Goal: Find specific page/section: Find specific page/section

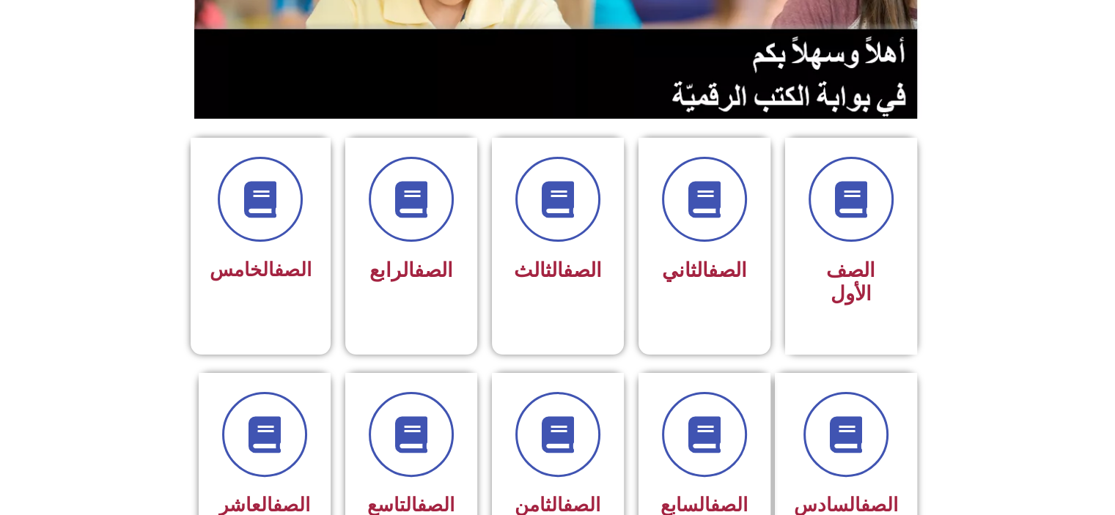
scroll to position [278, 0]
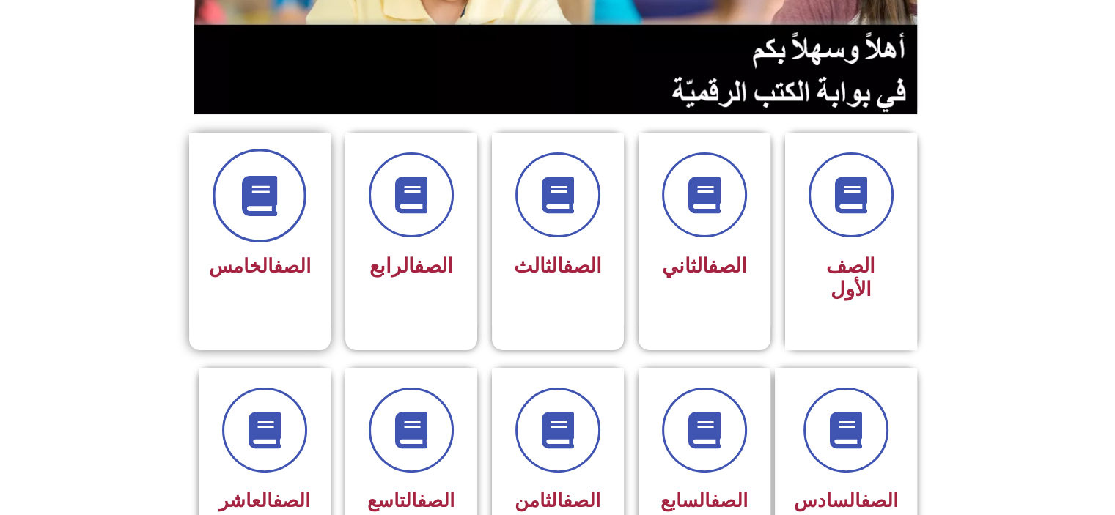
click at [255, 235] on span at bounding box center [260, 196] width 94 height 94
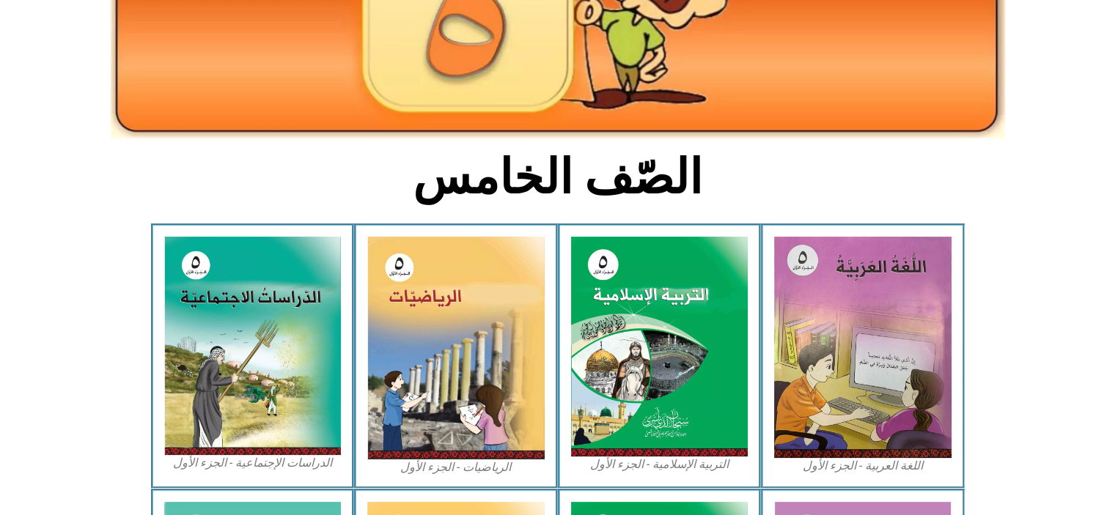
scroll to position [265, 0]
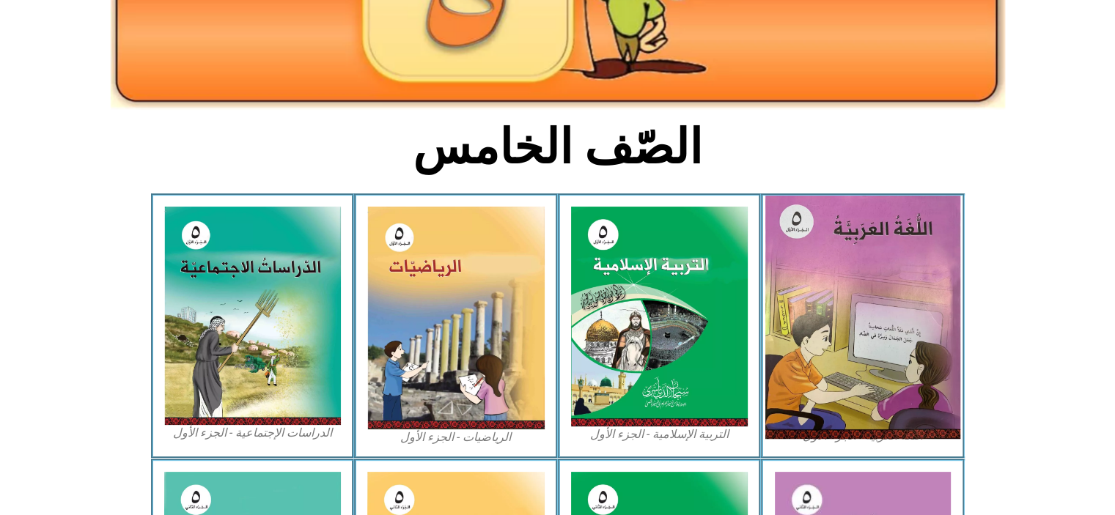
click at [840, 316] on img at bounding box center [862, 317] width 195 height 243
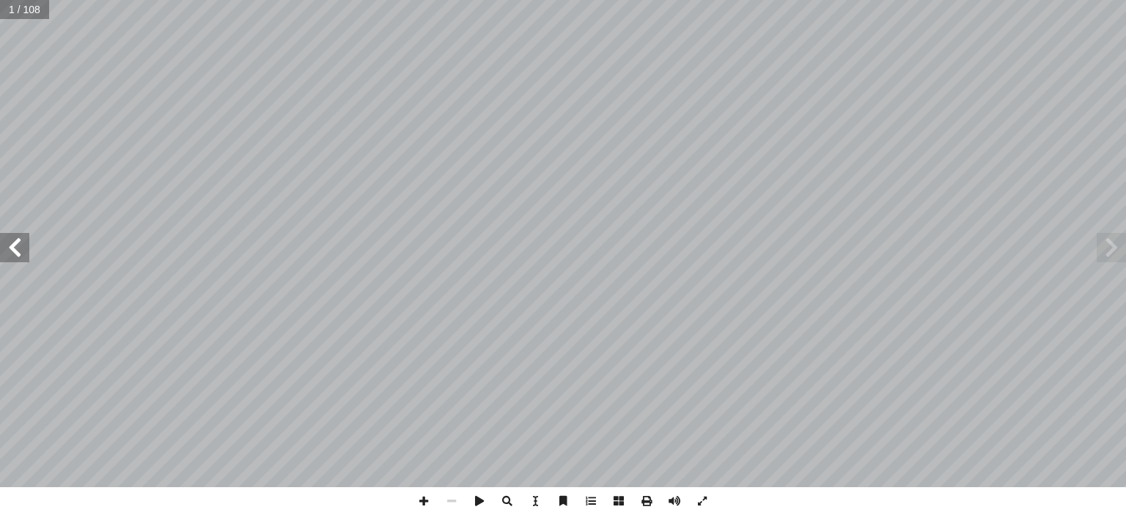
click at [16, 258] on span at bounding box center [14, 247] width 29 height 29
click at [16, 259] on span at bounding box center [14, 247] width 29 height 29
click at [11, 260] on span at bounding box center [14, 247] width 29 height 29
click at [12, 260] on span at bounding box center [14, 247] width 29 height 29
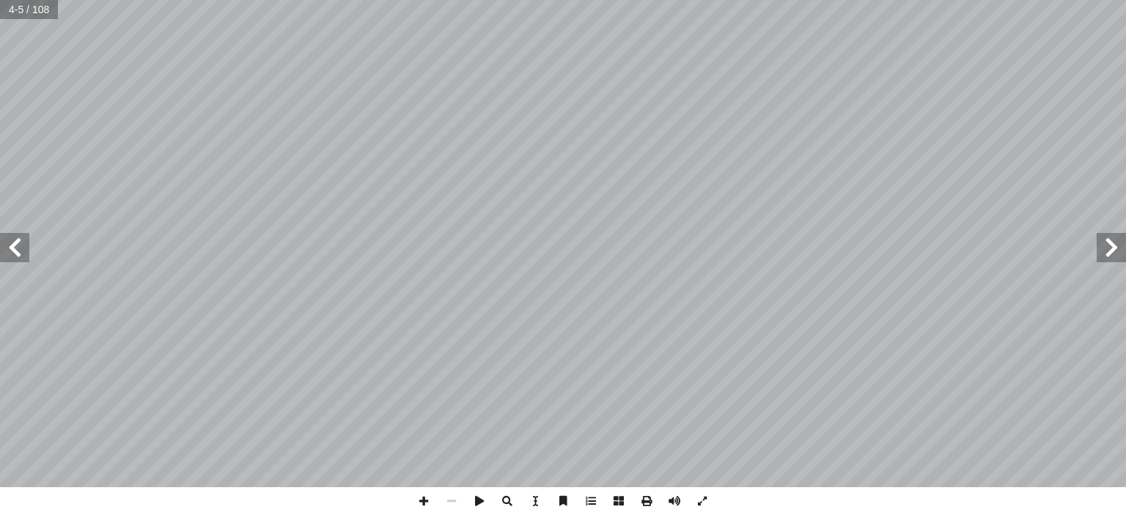
click at [13, 253] on span at bounding box center [14, 247] width 29 height 29
click at [9, 255] on span at bounding box center [14, 247] width 29 height 29
click at [10, 257] on span at bounding box center [14, 247] width 29 height 29
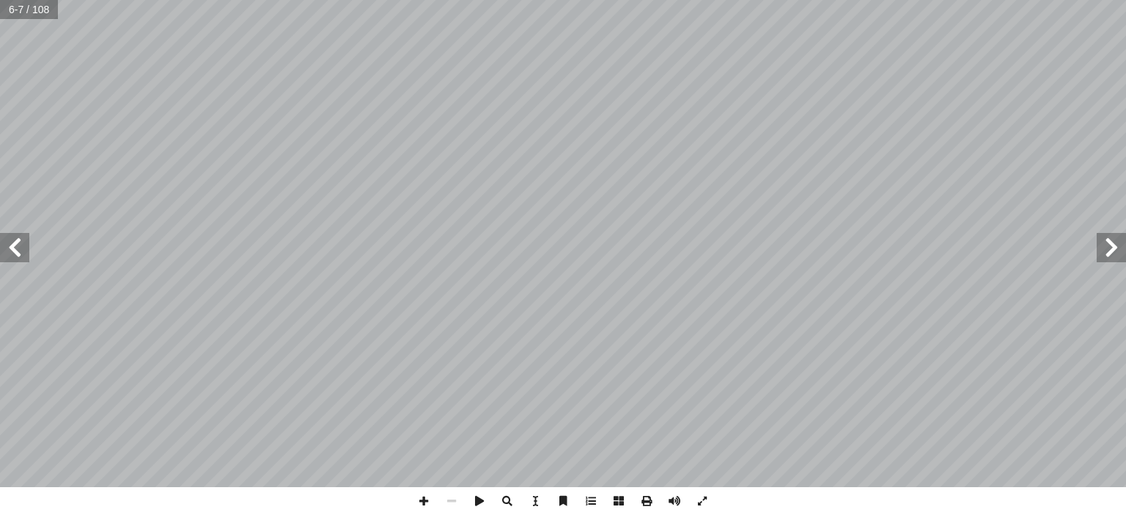
click at [15, 255] on span at bounding box center [14, 247] width 29 height 29
click at [27, 254] on span at bounding box center [14, 247] width 29 height 29
click at [12, 256] on span at bounding box center [14, 247] width 29 height 29
click at [14, 253] on span at bounding box center [14, 247] width 29 height 29
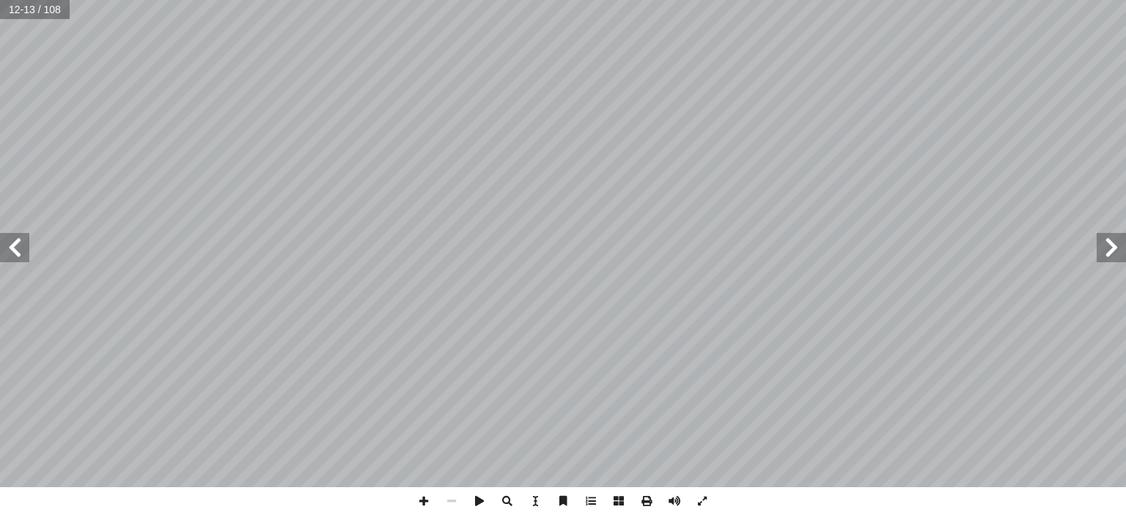
click at [14, 235] on span at bounding box center [14, 247] width 29 height 29
click at [8, 252] on span at bounding box center [14, 247] width 29 height 29
click at [1, 255] on span at bounding box center [14, 247] width 29 height 29
click at [1, 256] on span at bounding box center [14, 247] width 29 height 29
click at [4, 259] on span at bounding box center [14, 247] width 29 height 29
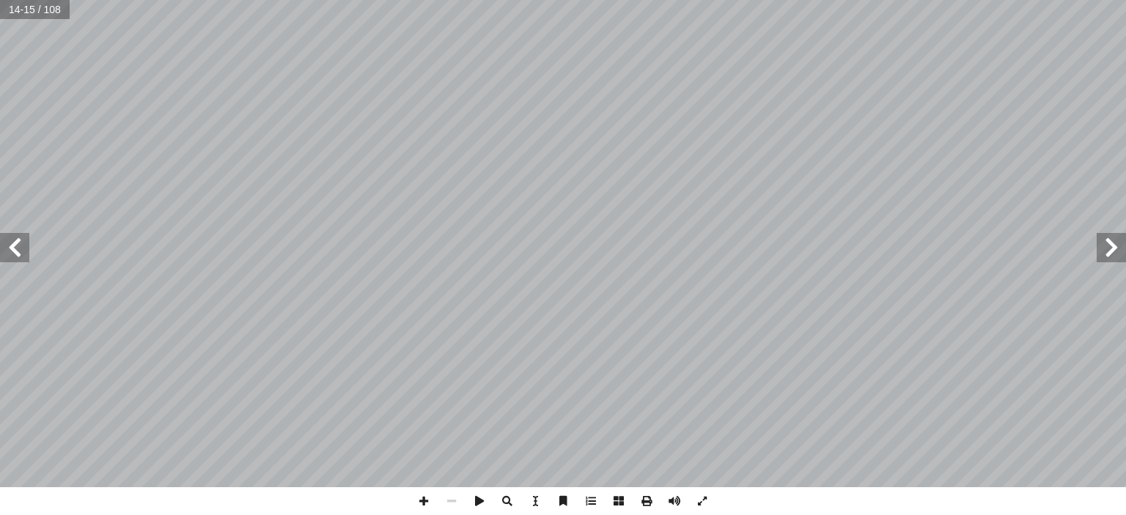
click at [4, 259] on span at bounding box center [14, 247] width 29 height 29
click at [4, 260] on span at bounding box center [14, 247] width 29 height 29
click at [7, 257] on span at bounding box center [14, 247] width 29 height 29
click at [1112, 249] on span at bounding box center [1111, 247] width 29 height 29
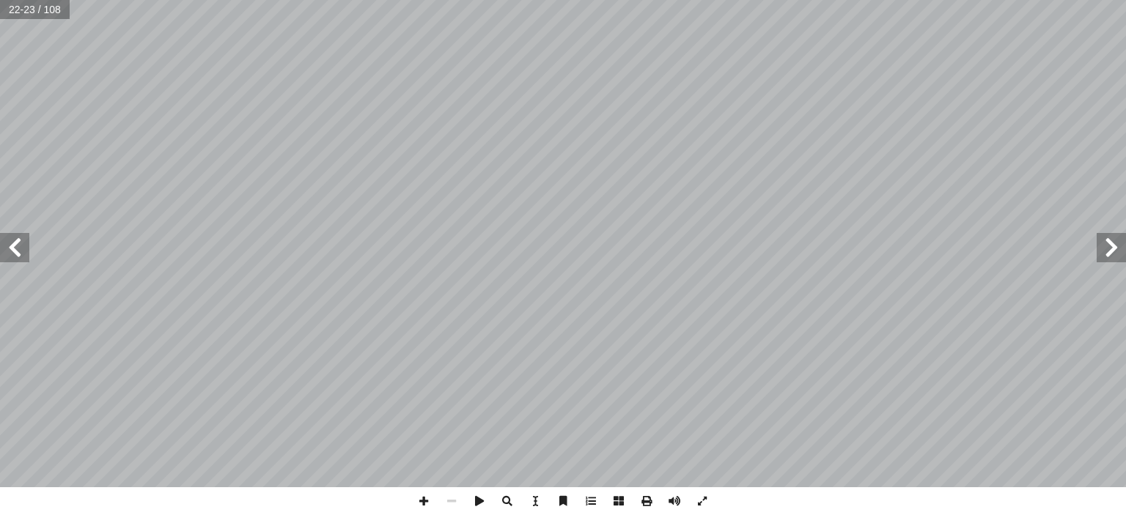
click at [1112, 249] on span at bounding box center [1111, 247] width 29 height 29
click at [1118, 248] on span at bounding box center [1111, 247] width 29 height 29
click at [1109, 254] on span at bounding box center [1111, 247] width 29 height 29
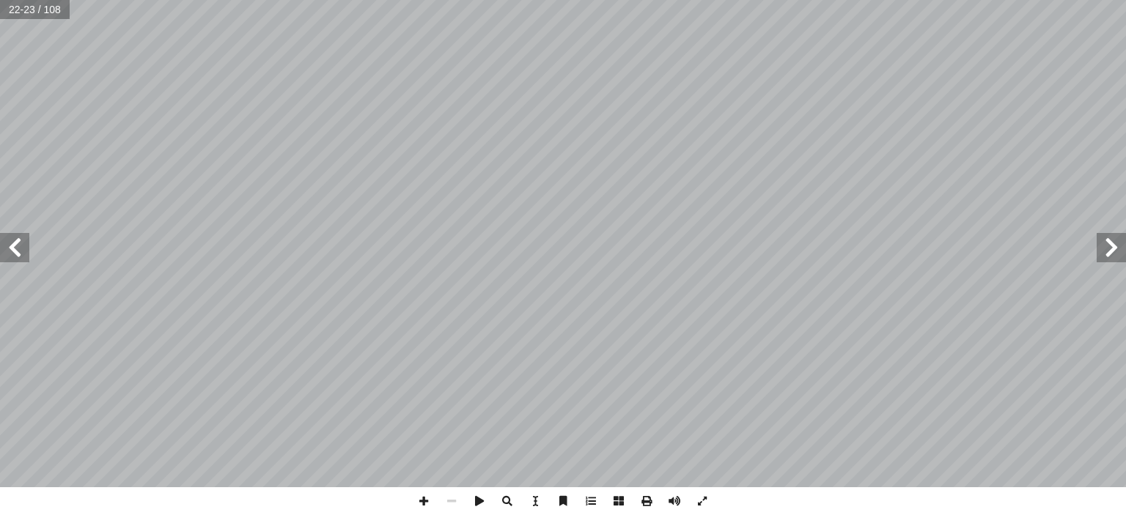
click at [1109, 254] on span at bounding box center [1111, 247] width 29 height 29
